Goal: Find specific page/section: Find specific page/section

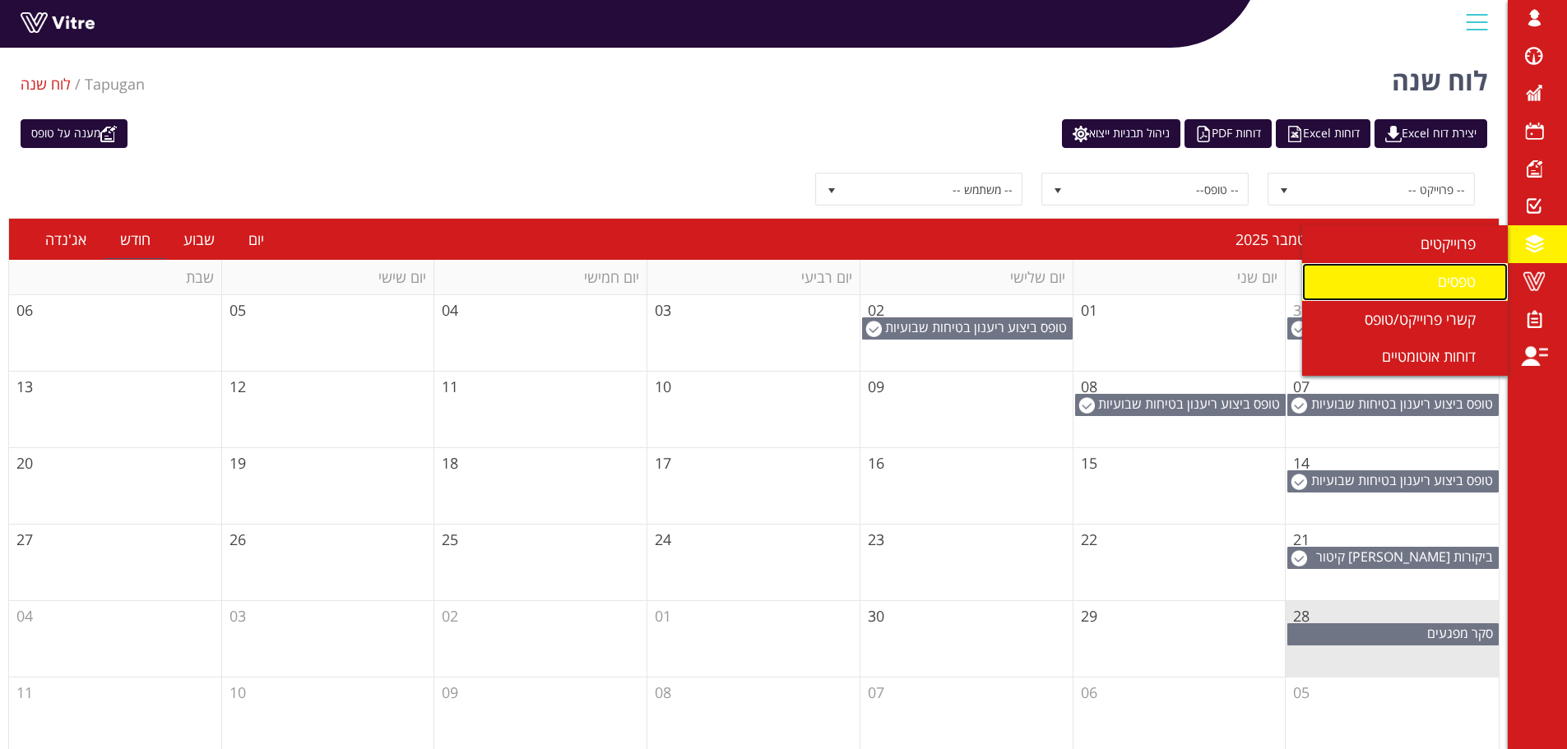
click at [1478, 281] on span "טפסים" at bounding box center [1467, 281] width 58 height 20
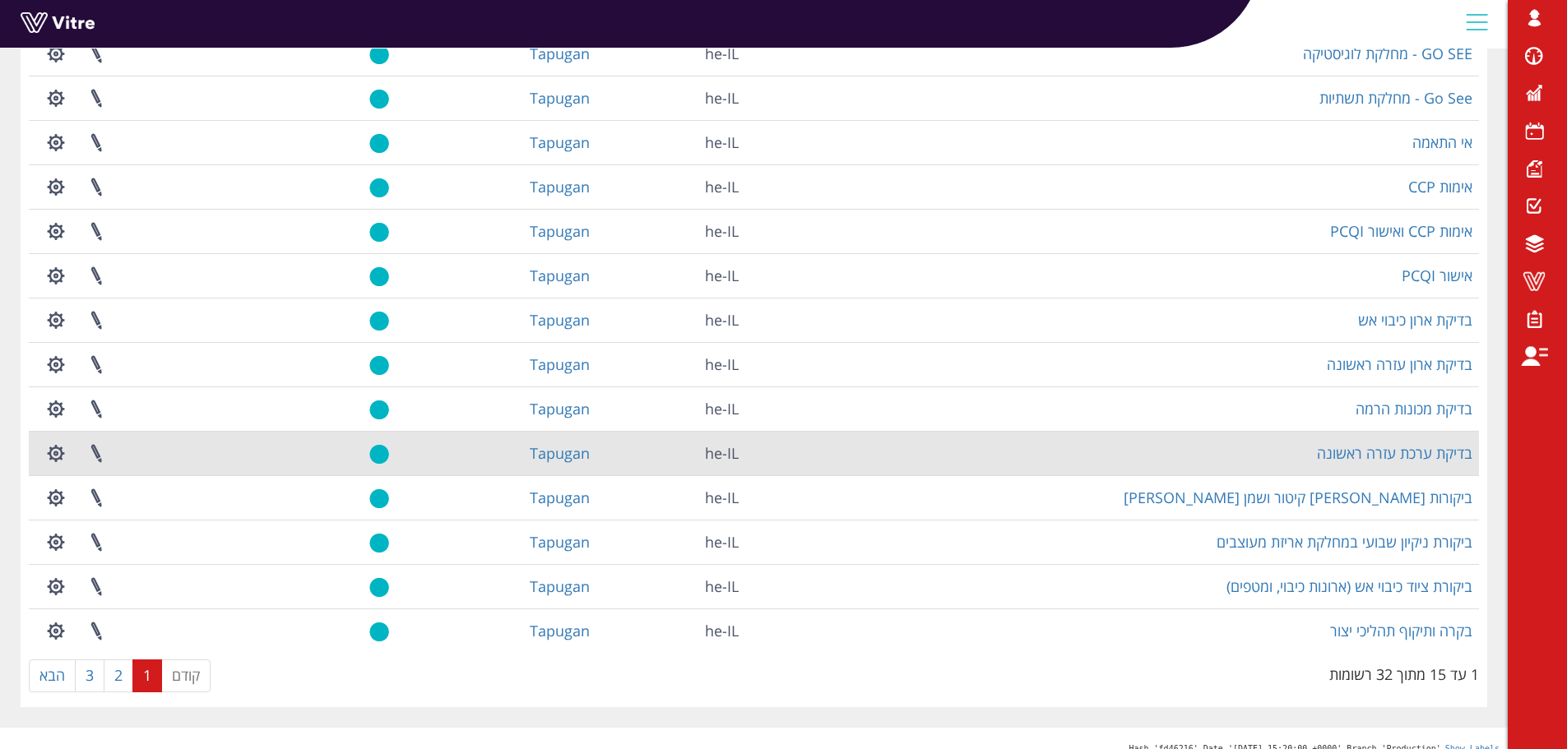
scroll to position [236, 0]
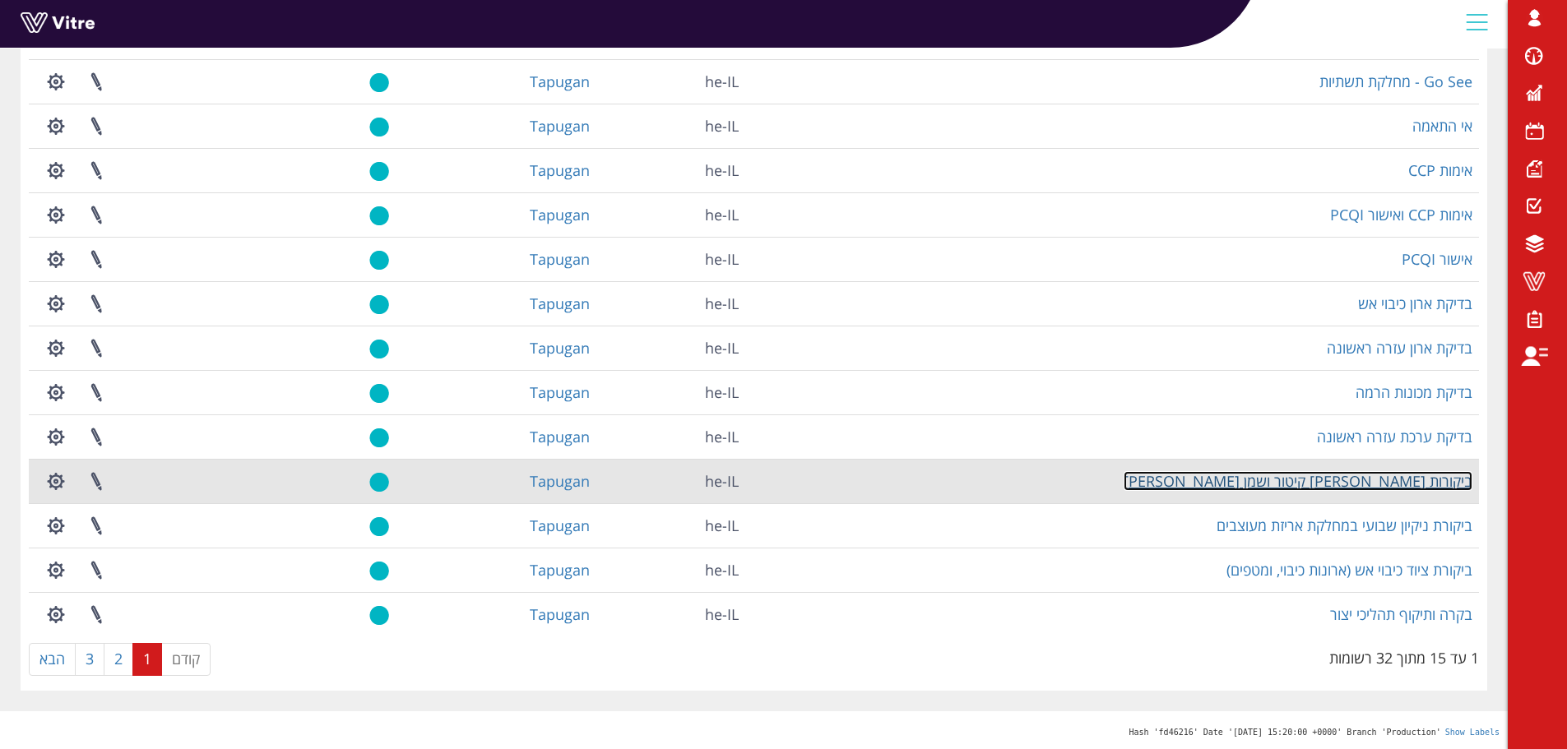
click at [1370, 479] on link "ביקורות [PERSON_NAME] קיטור ושמן [PERSON_NAME]" at bounding box center [1298, 481] width 349 height 20
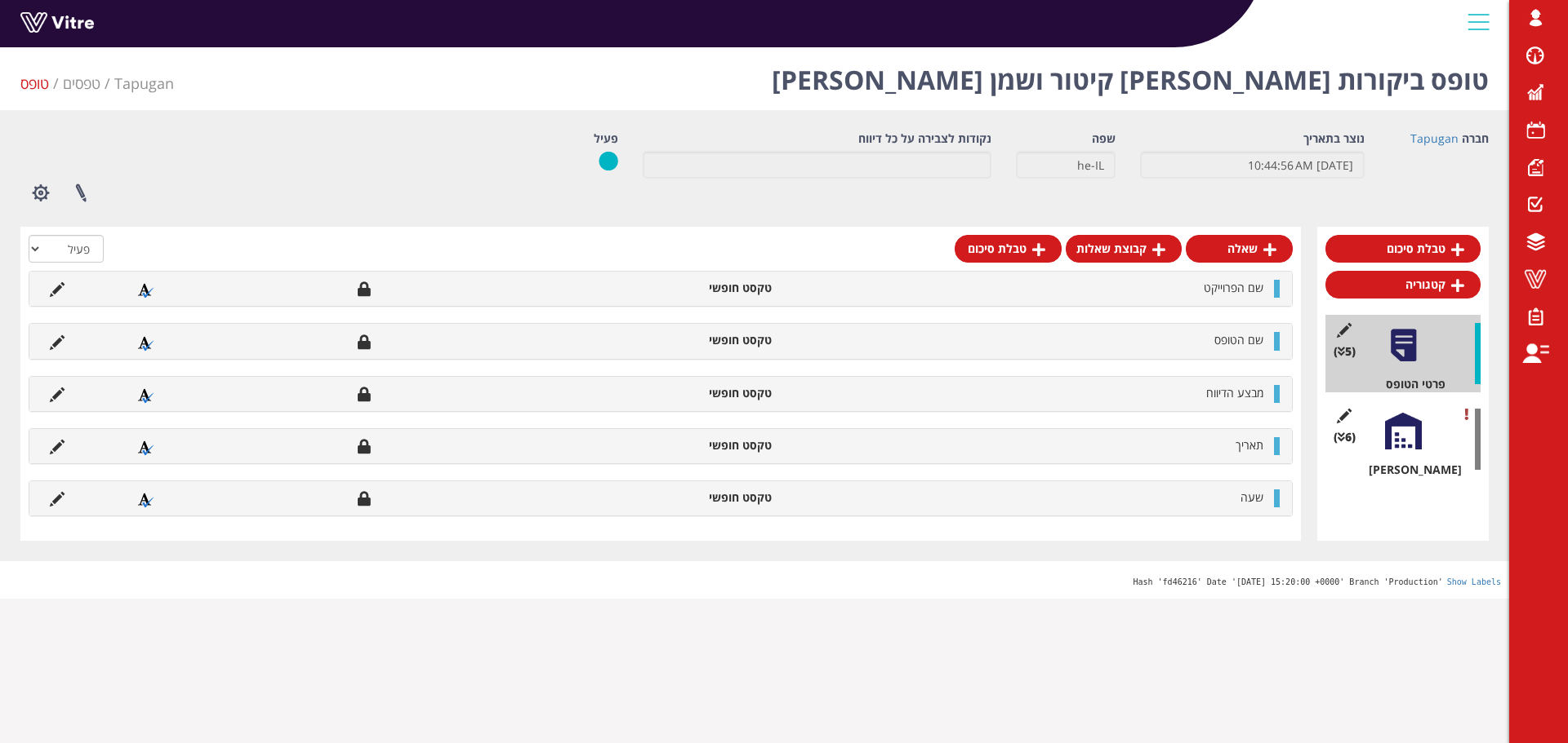
click at [1410, 433] on div at bounding box center [1402, 431] width 37 height 37
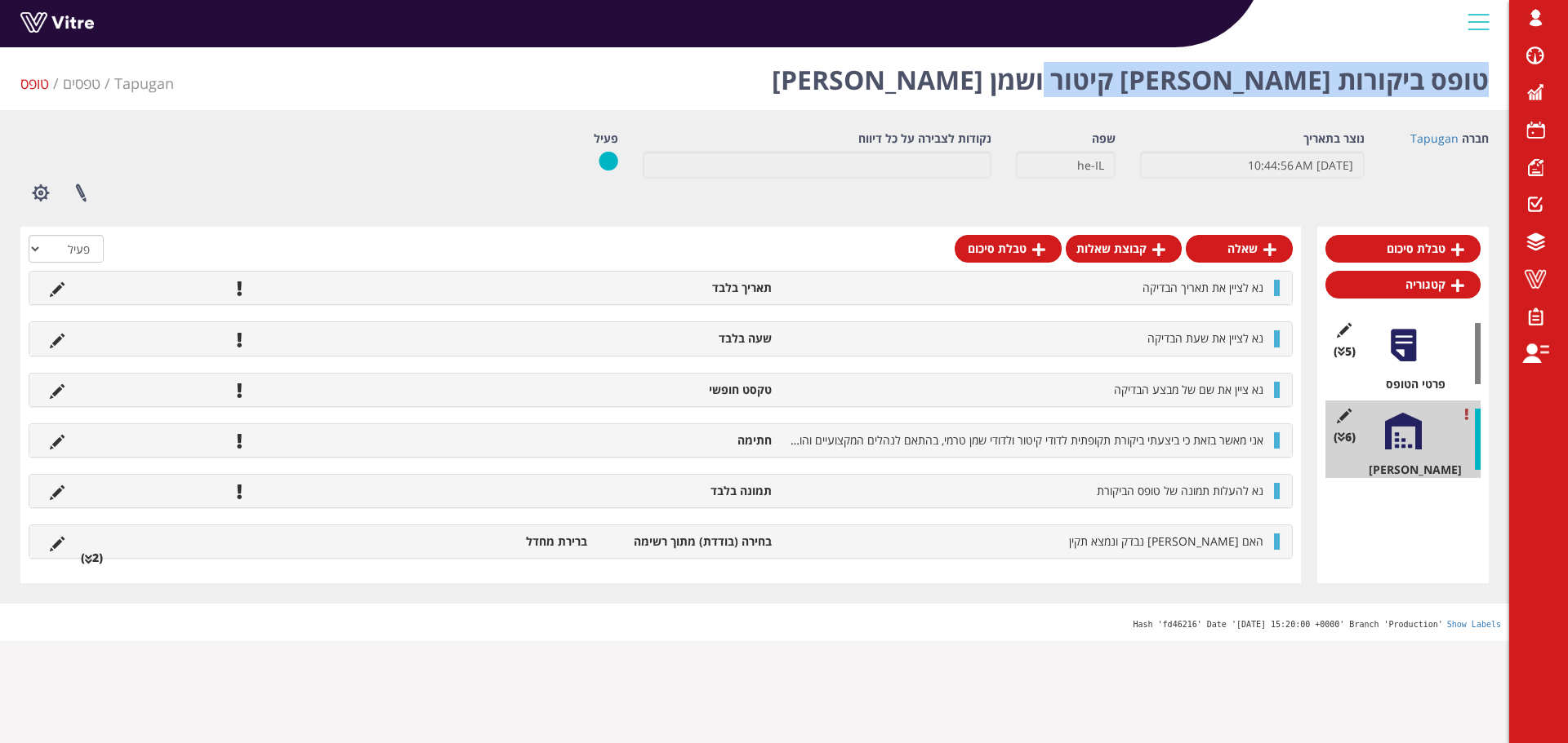
drag, startPoint x: 1090, startPoint y: 76, endPoint x: 1488, endPoint y: 75, distance: 398.0
click at [1488, 75] on div "טופס ביקורות דודי קיטור ושמן טרמי Tapugan טפסים טופס" at bounding box center [754, 75] width 1508 height 69
copy h1 "טופס ביקורות דודי קיטור ושמן טרמי"
click at [91, 559] on icon at bounding box center [88, 560] width 7 height 12
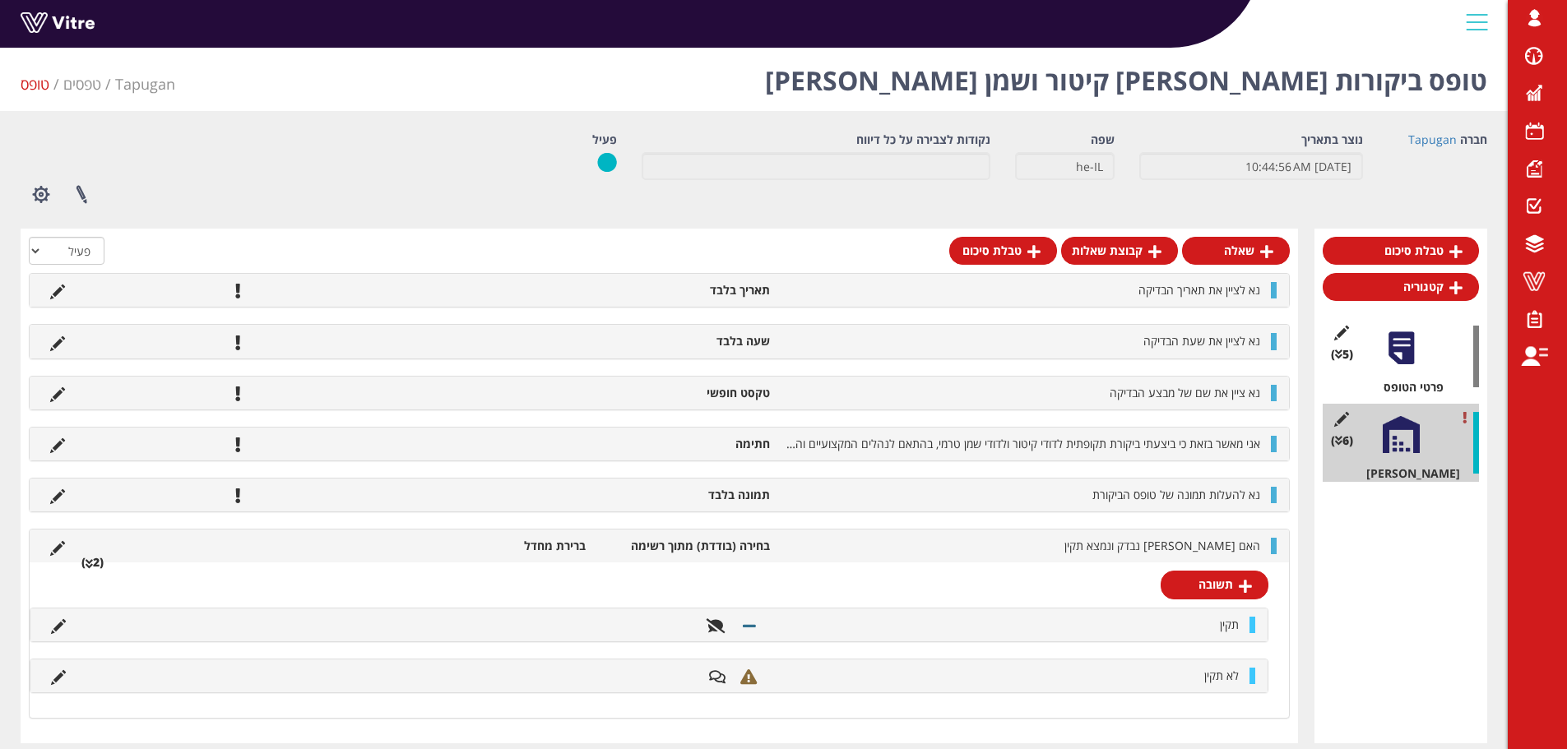
click at [1325, 86] on h1 "טופס ביקורות דודי קיטור ושמן טרמי" at bounding box center [1126, 76] width 722 height 70
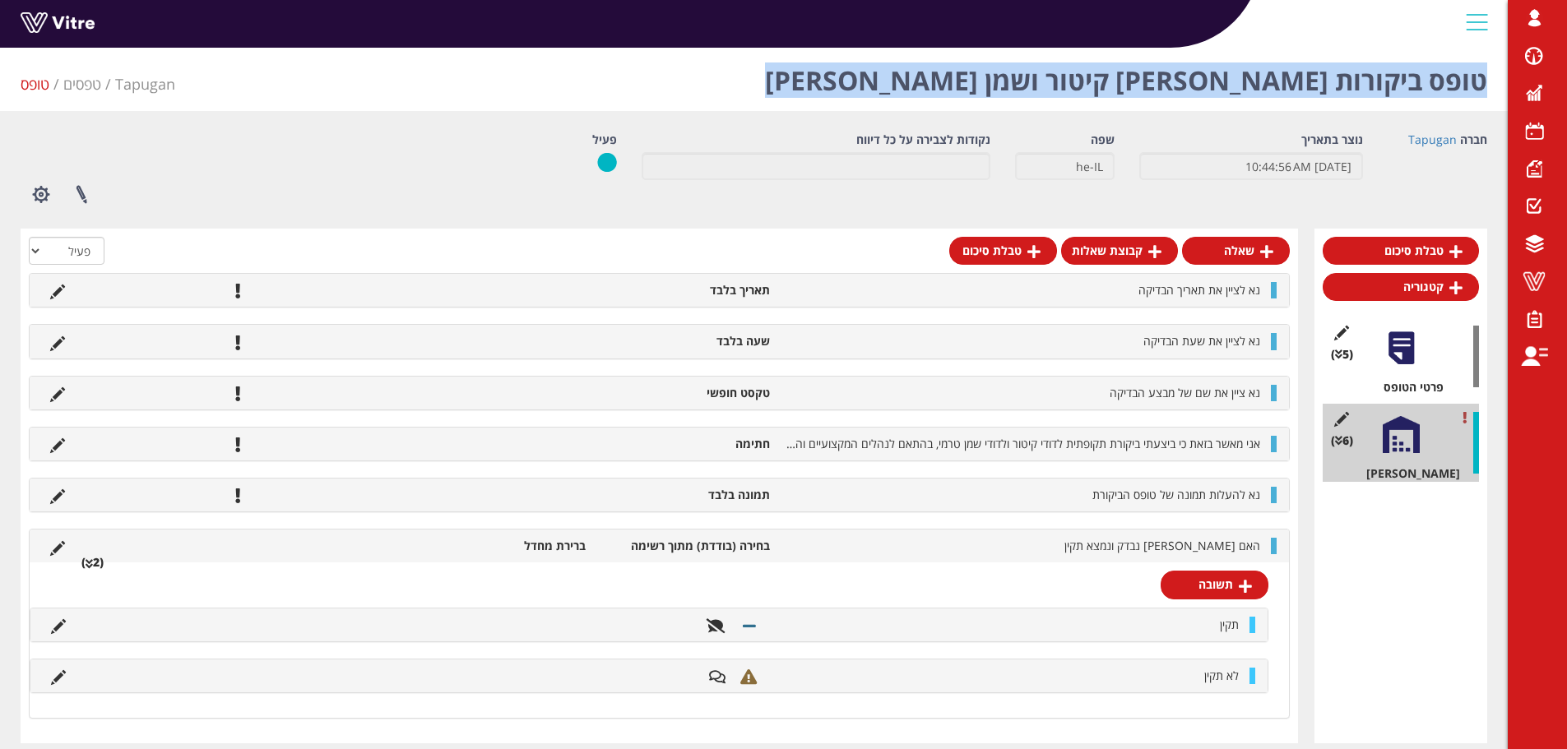
click at [1325, 86] on h1 "טופס ביקורות דודי קיטור ושמן טרמי" at bounding box center [1126, 76] width 722 height 70
copy h1 "טופס ביקורות דודי קיטור ושמן טרמי"
click at [1427, 141] on link "Tapugan" at bounding box center [1432, 140] width 49 height 16
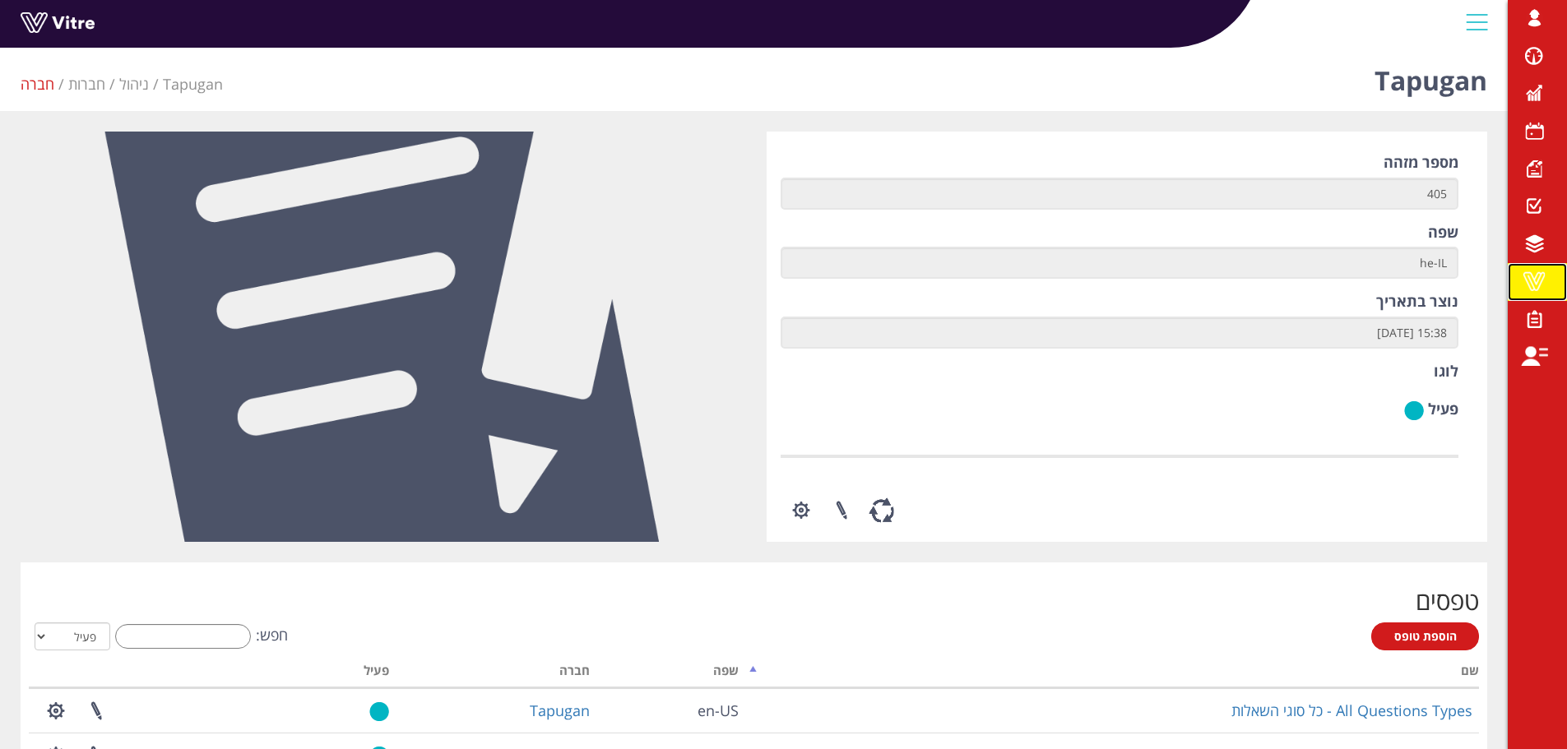
click at [1543, 285] on span at bounding box center [1534, 281] width 41 height 20
